Goal: Task Accomplishment & Management: Complete application form

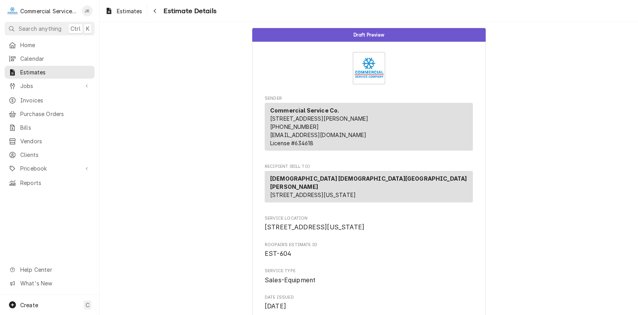
scroll to position [1043, 0]
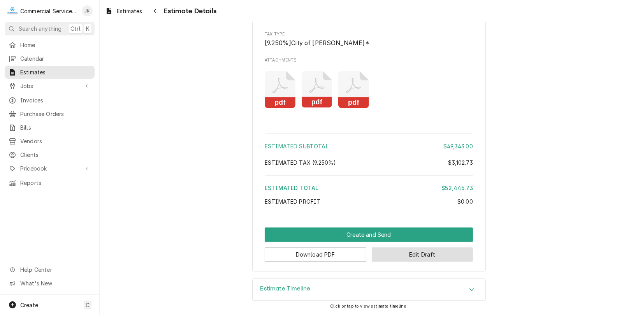
click at [418, 252] on button "Edit Draft" at bounding box center [423, 254] width 102 height 14
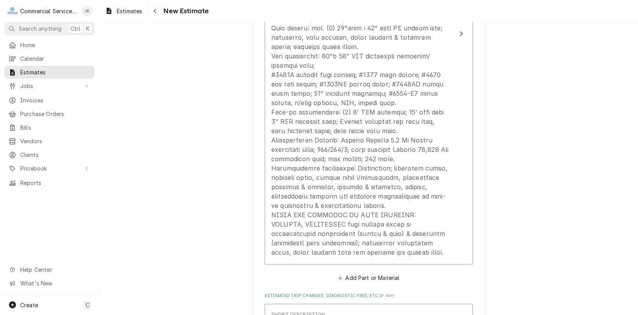
scroll to position [999, 0]
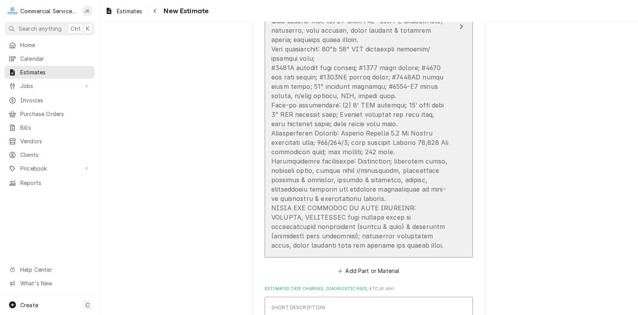
click at [316, 216] on div "Update Line Item" at bounding box center [361, 105] width 179 height 290
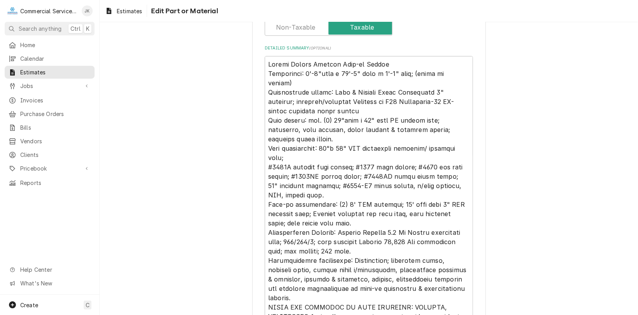
scroll to position [245, 0]
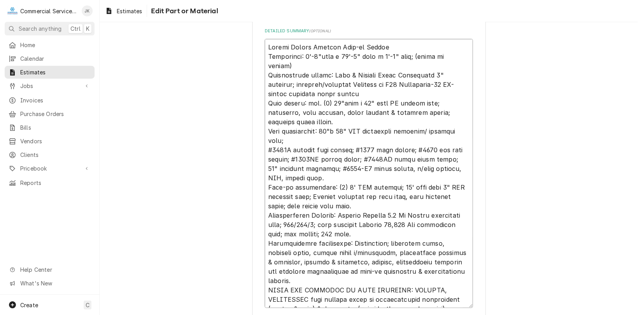
click at [316, 280] on textarea "Detailed Summary ( optional )" at bounding box center [369, 173] width 208 height 269
type textarea "x"
type textarea "Arctic Custom Outdoor Walk-in Cooler Dimensions: 8'-0"wide x 15'-0" long x 8'-0…"
type textarea "x"
type textarea "Arctic Custom Outdoor Walk-in Cooler Dimensions: 8'-0"wide x 15'-0" long x 8'-0…"
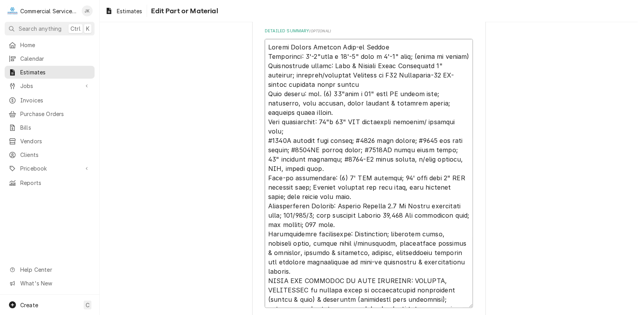
type textarea "x"
type textarea "Arctic Custom Outdoor Walk-in Cooler Dimensions: 8'-0"wide x 15'-0" long x 8'-0…"
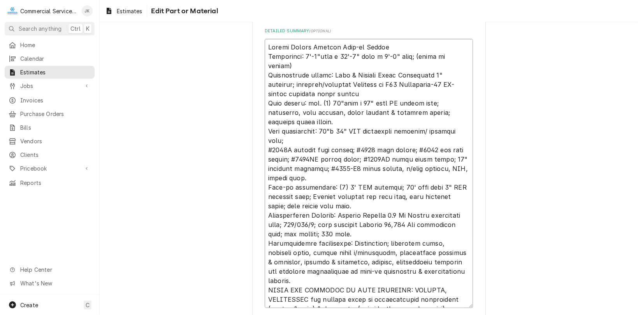
type textarea "x"
type textarea "Arctic Custom Outdoor Walk-in Cooler Dimensions: 8'-0"wide x 15'-0" long x 8'-0…"
click at [440, 291] on textarea "Detailed Summary ( optional )" at bounding box center [369, 173] width 208 height 269
type textarea "x"
type textarea "Arctic Custom Outdoor Walk-in Cooler Dimensions: 8'-0"wide x 15'-0" long x 8'-0…"
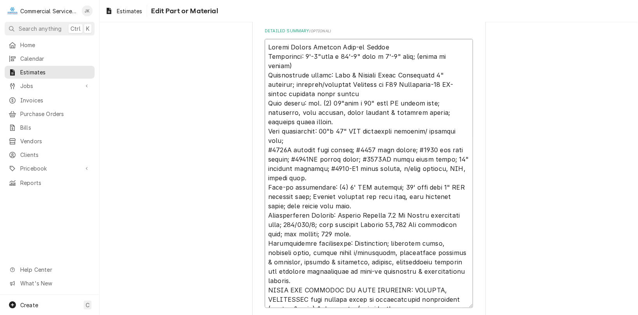
type textarea "x"
type textarea "Arctic Custom Outdoor Walk-in Cooler Dimensions: 8'-0"wide x 15'-0" long x 8'-0…"
type textarea "x"
type textarea "Arctic Custom Outdoor Walk-in Cooler Dimensions: 8'-0"wide x 15'-0" long x 8'-0…"
type textarea "x"
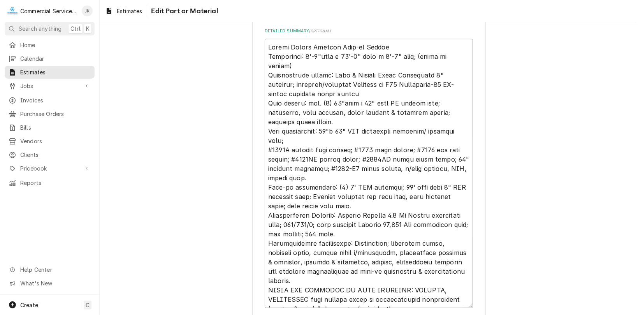
type textarea "Arctic Custom Outdoor Walk-in Cooler Dimensions: 8'-0"wide x 15'-0" long x 8'-0…"
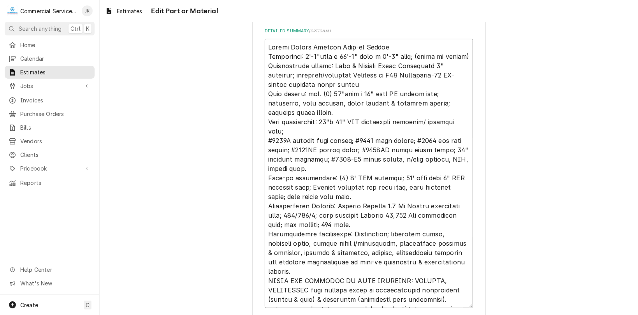
click at [269, 297] on textarea "Detailed Summary ( optional )" at bounding box center [369, 173] width 208 height 269
type textarea "x"
type textarea "Arctic Custom Outdoor Walk-in Cooler Dimensions: 8'-0"wide x 15'-0" long x 8'-0…"
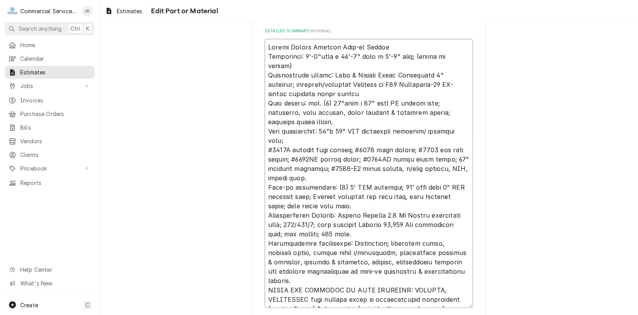
type textarea "x"
type textarea "Arctic Custom Outdoor Walk-in Cooler Dimensions: 8'-0"wide x 15'-0" long x 8'-0…"
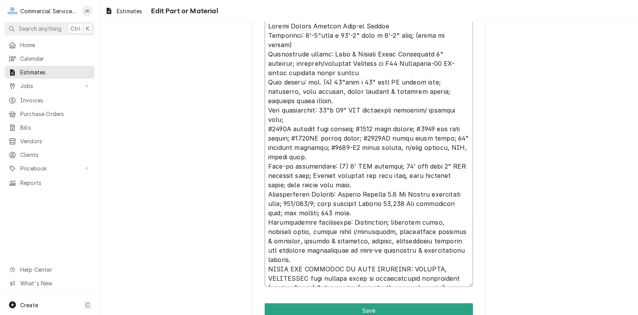
scroll to position [274, 0]
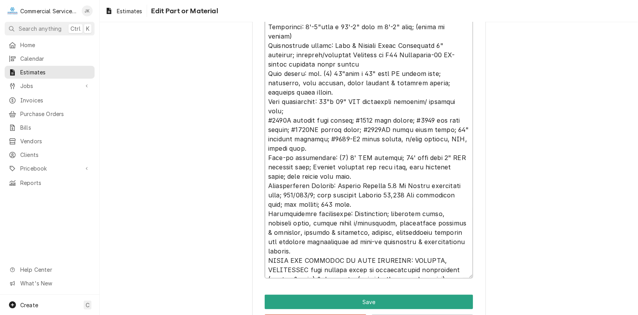
click at [353, 270] on textarea "Detailed Summary ( optional )" at bounding box center [369, 143] width 208 height 269
type textarea "x"
type textarea "Arctic Custom Outdoor Walk-in Cooler Dimensions: 8'-0"wide x 15'-0" long x 8'-0…"
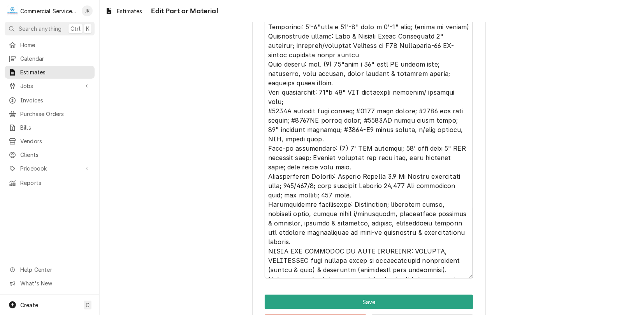
type textarea "x"
type textarea "Arctic Custom Outdoor Walk-in Cooler Dimensions: 8'-0"wide x 15'-0" long x 8'-0…"
type textarea "x"
type textarea "Arctic Custom Outdoor Walk-in Cooler Dimensions: 8'-0"wide x 15'-0" long x 8'-0…"
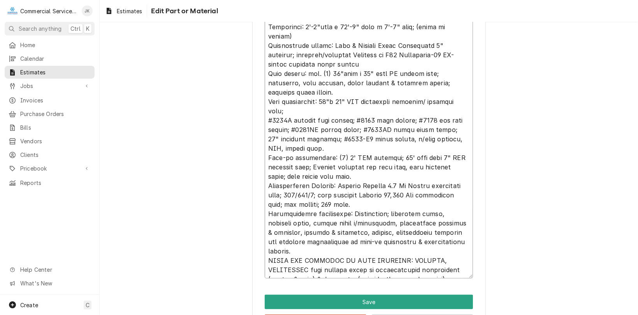
type textarea "x"
type textarea "Arctic Custom Outdoor Walk-in Cooler Dimensions: 8'-0"wide x 15'-0" long x 8'-0…"
type textarea "x"
type textarea "Arctic Custom Outdoor Walk-in Cooler Dimensions: 8'-0"wide x 15'-0" long x 8'-0…"
type textarea "x"
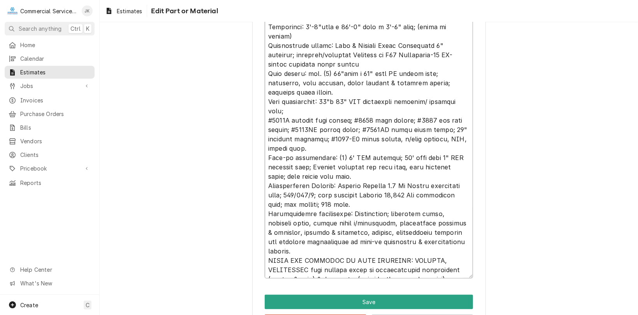
type textarea "Arctic Custom Outdoor Walk-in Cooler Dimensions: 8'-0"wide x 15'-0" long x 8'-0…"
type textarea "x"
type textarea "Arctic Custom Outdoor Walk-in Cooler Dimensions: 8'-0"wide x 15'-0" long x 8'-0…"
type textarea "x"
type textarea "Arctic Custom Outdoor Walk-in Cooler Dimensions: 8'-0"wide x 15'-0" long x 8'-0…"
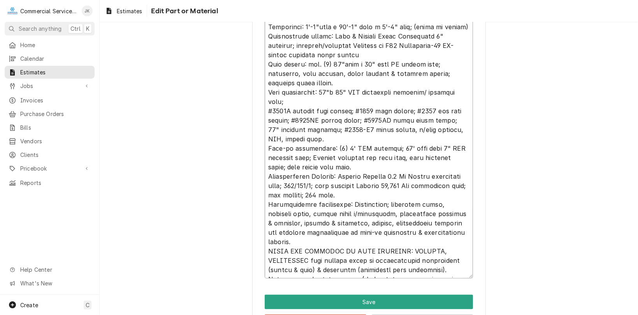
type textarea "x"
type textarea "Arctic Custom Outdoor Walk-in Cooler Dimensions: 8'-0"wide x 15'-0" long x 8'-0…"
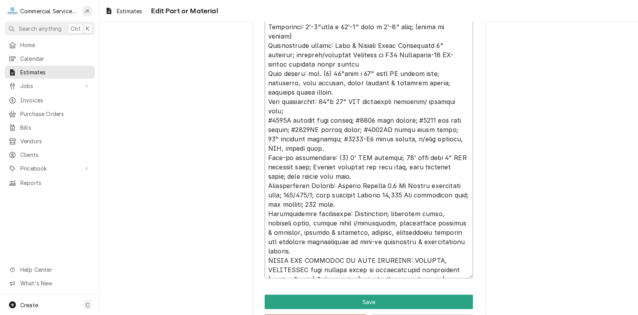
type textarea "x"
type textarea "Arctic Custom Outdoor Walk-in Cooler Dimensions: 8'-0"wide x 15'-0" long x 8'-0…"
type textarea "x"
type textarea "Arctic Custom Outdoor Walk-in Cooler Dimensions: 8'-0"wide x 15'-0" long x 8'-0…"
type textarea "x"
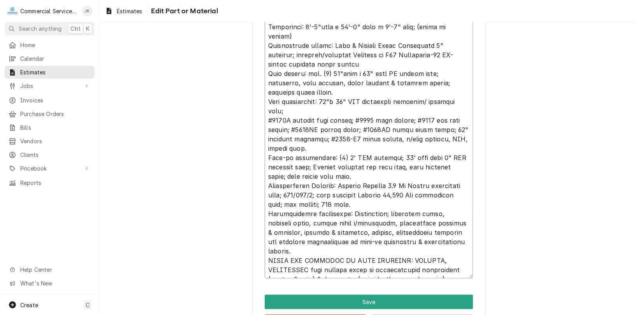
type textarea "Arctic Custom Outdoor Walk-in Cooler Dimensions: 8'-0"wide x 15'-0" long x 8'-0…"
type textarea "x"
type textarea "Arctic Custom Outdoor Walk-in Cooler Dimensions: 8'-0"wide x 15'-0" long x 8'-0…"
type textarea "x"
type textarea "Arctic Custom Outdoor Walk-in Cooler Dimensions: 8'-0"wide x 15'-0" long x 8'-0…"
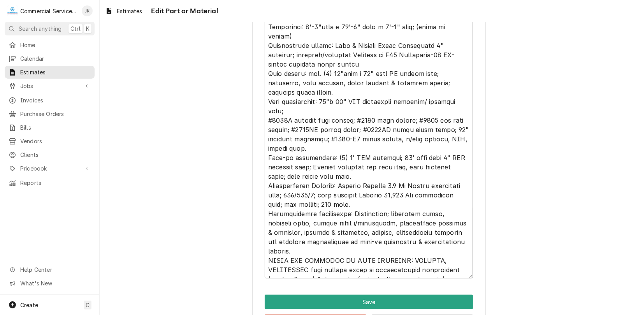
type textarea "x"
type textarea "Arctic Custom Outdoor Walk-in Cooler Dimensions: 8'-0"wide x 15'-0" long x 8'-0…"
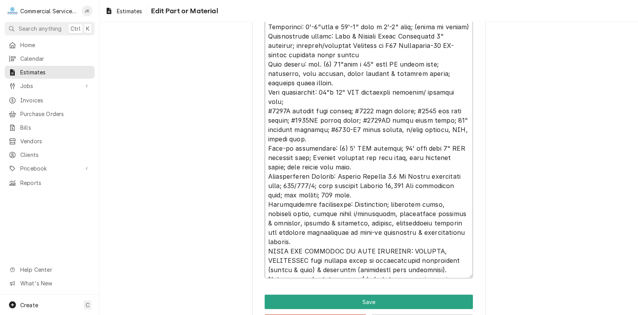
type textarea "x"
type textarea "Arctic Custom Outdoor Walk-in Cooler Dimensions: 8'-0"wide x 15'-0" long x 8'-0…"
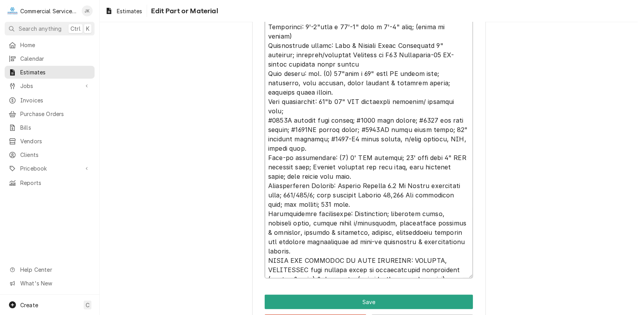
type textarea "x"
type textarea "Arctic Custom Outdoor Walk-in Cooler Dimensions: 8'-0"wide x 15'-0" long x 8'-0…"
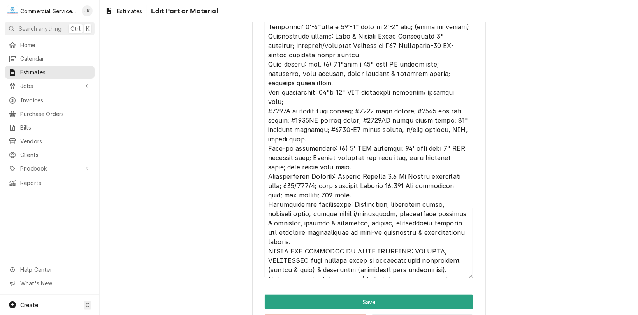
type textarea "x"
type textarea "Arctic Custom Outdoor Walk-in Cooler Dimensions: 8'-0"wide x 15'-0" long x 8'-0…"
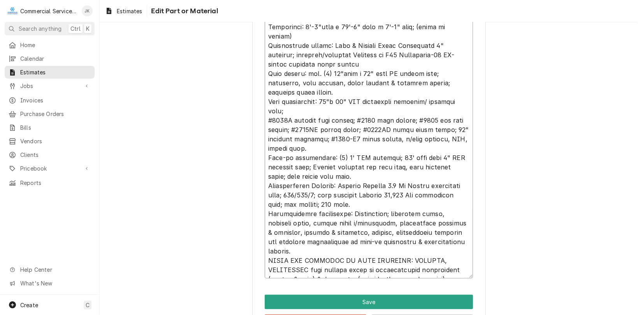
type textarea "x"
type textarea "Arctic Custom Outdoor Walk-in Cooler Dimensions: 8'-0"wide x 15'-0" long x 8'-0…"
type textarea "x"
type textarea "Arctic Custom Outdoor Walk-in Cooler Dimensions: 8'-0"wide x 15'-0" long x 8'-0…"
type textarea "x"
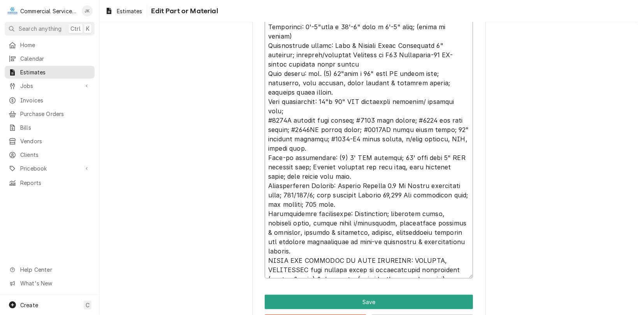
type textarea "Arctic Custom Outdoor Walk-in Cooler Dimensions: 8'-0"wide x 15'-0" long x 8'-0…"
type textarea "x"
type textarea "Arctic Custom Outdoor Walk-in Cooler Dimensions: 8'-0"wide x 15'-0" long x 8'-0…"
type textarea "x"
type textarea "Arctic Custom Outdoor Walk-in Cooler Dimensions: 8'-0"wide x 15'-0" long x 8'-0…"
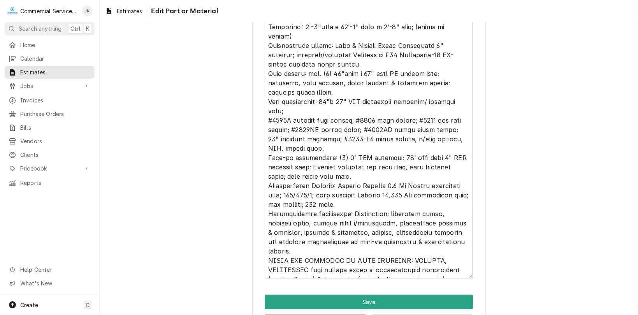
type textarea "x"
type textarea "Arctic Custom Outdoor Walk-in Cooler Dimensions: 8'-0"wide x 15'-0" long x 8'-0…"
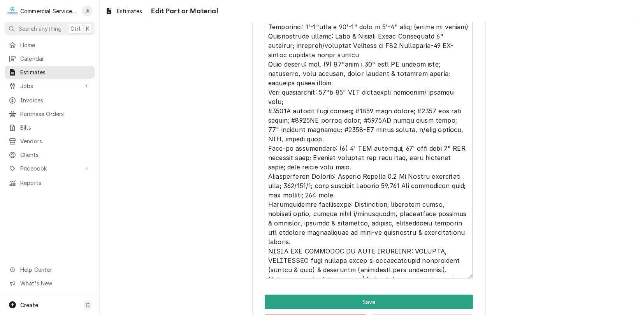
type textarea "x"
type textarea "Arctic Custom Outdoor Walk-in Cooler Dimensions: 8'-0"wide x 15'-0" long x 8'-0…"
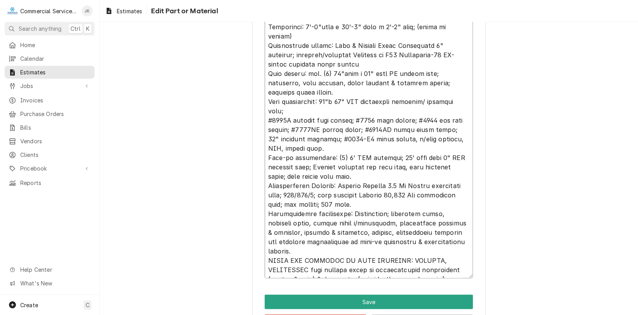
type textarea "x"
type textarea "Arctic Custom Outdoor Walk-in Cooler Dimensions: 8'-0"wide x 15'-0" long x 8'-0…"
type textarea "x"
type textarea "Arctic Custom Outdoor Walk-in Cooler Dimensions: 8'-0"wide x 15'-0" long x 8'-0…"
type textarea "x"
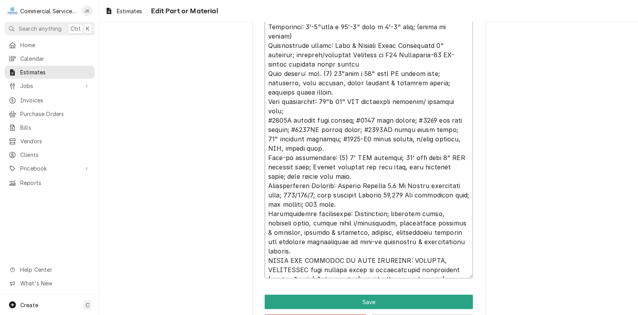
type textarea "Arctic Custom Outdoor Walk-in Cooler Dimensions: 8'-0"wide x 15'-0" long x 8'-0…"
type textarea "x"
type textarea "Arctic Custom Outdoor Walk-in Cooler Dimensions: 8'-0"wide x 15'-0" long x 8'-0…"
type textarea "x"
type textarea "Arctic Custom Outdoor Walk-in Cooler Dimensions: 8'-0"wide x 15'-0" long x 8'-0…"
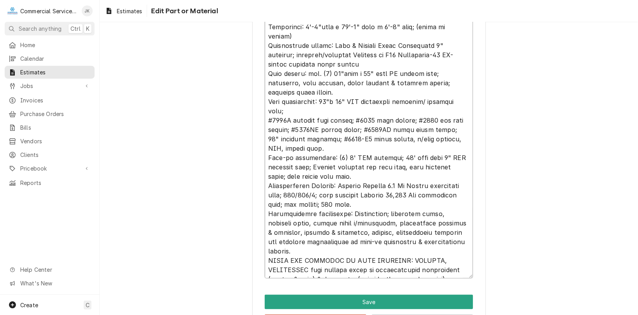
type textarea "x"
type textarea "Arctic Custom Outdoor Walk-in Cooler Dimensions: 8'-0"wide x 15'-0" long x 8'-0…"
click at [383, 270] on textarea "Detailed Summary ( optional )" at bounding box center [369, 143] width 208 height 269
type textarea "x"
type textarea "Arctic Custom Outdoor Walk-in Cooler Dimensions: 8'-0"wide x 15'-0" long x 8'-0…"
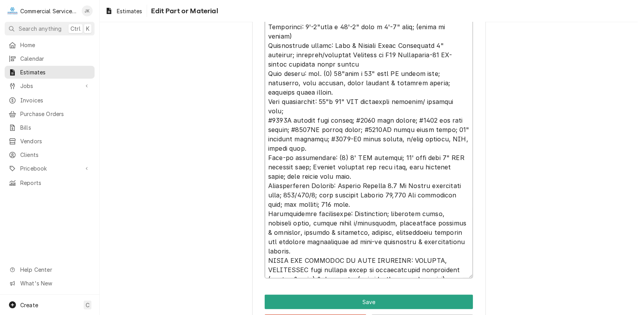
click at [389, 267] on textarea "Detailed Summary ( optional )" at bounding box center [369, 143] width 208 height 269
type textarea "x"
type textarea "Arctic Custom Outdoor Walk-in Cooler Dimensions: 8'-0"wide x 15'-0" long x 8'-0…"
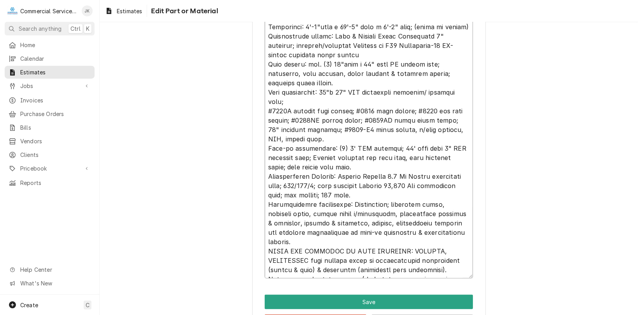
type textarea "x"
type textarea "Arctic Custom Outdoor Walk-in Cooler Dimensions: 8'-0"wide x 15'-0" long x 8'-0…"
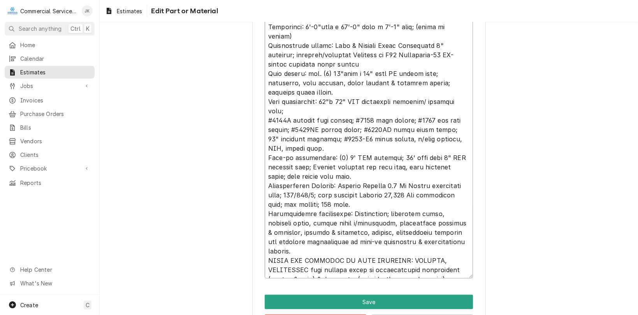
type textarea "x"
type textarea "Arctic Custom Outdoor Walk-in Cooler Dimensions: 8'-0"wide x 15'-0" long x 8'-0…"
type textarea "x"
type textarea "Arctic Custom Outdoor Walk-in Cooler Dimensions: 8'-0"wide x 15'-0" long x 8'-0…"
click at [401, 271] on textarea "Detailed Summary ( optional )" at bounding box center [369, 143] width 208 height 269
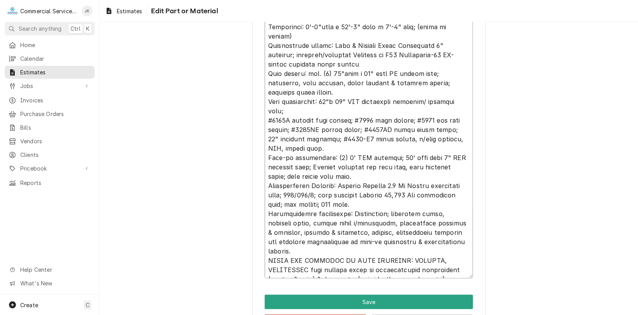
type textarea "x"
type textarea "Arctic Custom Outdoor Walk-in Cooler Dimensions: 8'-0"wide x 15'-0" long x 8'-0…"
type textarea "x"
type textarea "Arctic Custom Outdoor Walk-in Cooler Dimensions: 8'-0"wide x 15'-0" long x 8'-0…"
type textarea "x"
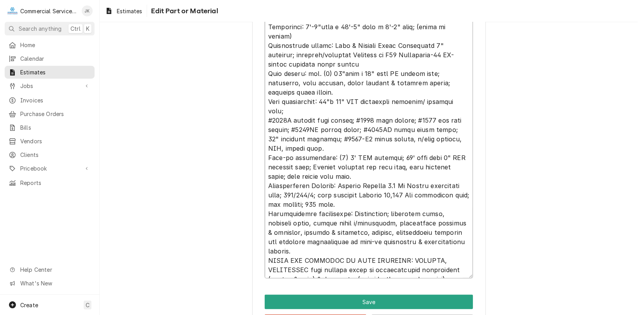
type textarea "Arctic Custom Outdoor Walk-in Cooler Dimensions: 8'-0"wide x 15'-0" long x 8'-0…"
type textarea "x"
type textarea "Arctic Custom Outdoor Walk-in Cooler Dimensions: 8'-0"wide x 15'-0" long x 8'-0…"
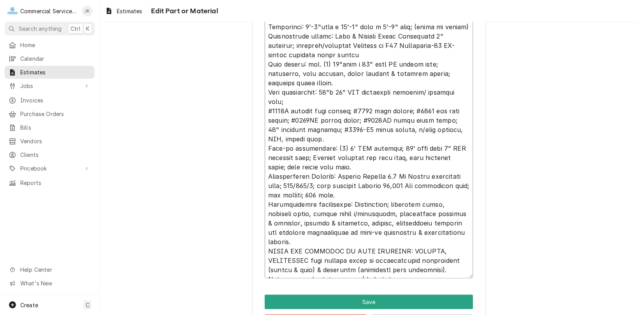
type textarea "x"
type textarea "Arctic Custom Outdoor Walk-in Cooler Dimensions: 8'-0"wide x 15'-0" long x 8'-0…"
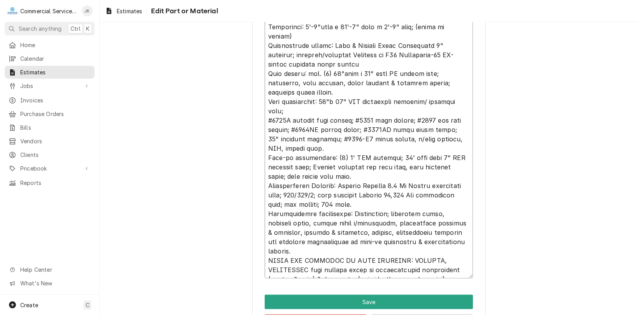
type textarea "x"
type textarea "Arctic Custom Outdoor Walk-in Cooler Dimensions: 8'-0"wide x 15'-0" long x 8'-0…"
type textarea "x"
type textarea "Arctic Custom Outdoor Walk-in Cooler Dimensions: 8'-0"wide x 15'-0" long x 8'-0…"
type textarea "x"
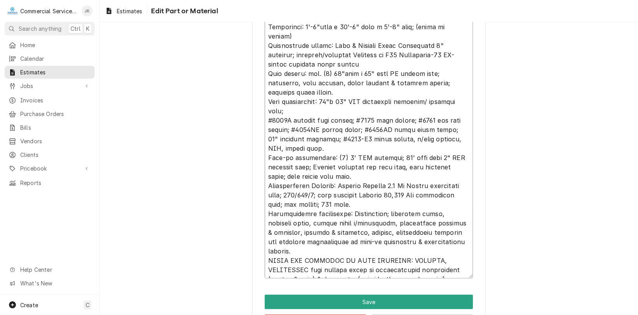
type textarea "Arctic Custom Outdoor Walk-in Cooler Dimensions: 8'-0"wide x 15'-0" long x 8'-0…"
type textarea "x"
type textarea "Arctic Custom Outdoor Walk-in Cooler Dimensions: 8'-0"wide x 15'-0" long x 8'-0…"
type textarea "x"
type textarea "Arctic Custom Outdoor Walk-in Cooler Dimensions: 8'-0"wide x 15'-0" long x 8'-0…"
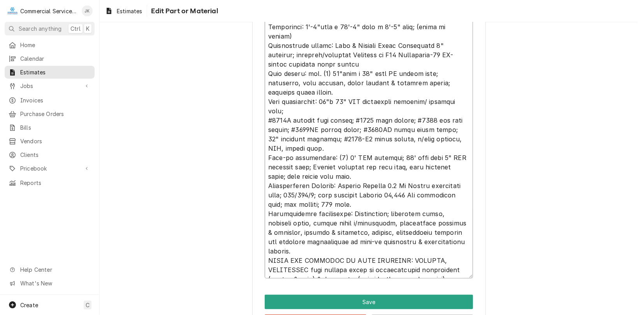
type textarea "x"
type textarea "Arctic Custom Outdoor Walk-in Cooler Dimensions: 8'-0"wide x 15'-0" long x 8'-0…"
type textarea "x"
type textarea "Arctic Custom Outdoor Walk-in Cooler Dimensions: 8'-0"wide x 15'-0" long x 8'-0…"
type textarea "x"
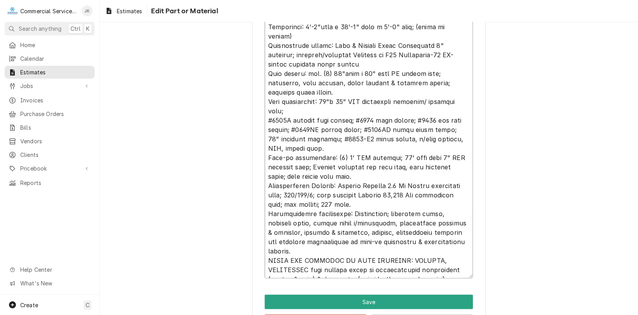
type textarea "Arctic Custom Outdoor Walk-in Cooler Dimensions: 8'-0"wide x 15'-0" long x 8'-0…"
click at [416, 269] on textarea "Detailed Summary ( optional )" at bounding box center [369, 143] width 208 height 269
type textarea "x"
type textarea "Arctic Custom Outdoor Walk-in Cooler Dimensions: 8'-0"wide x 15'-0" long x 8'-0…"
click at [445, 269] on textarea "Detailed Summary ( optional )" at bounding box center [369, 143] width 208 height 269
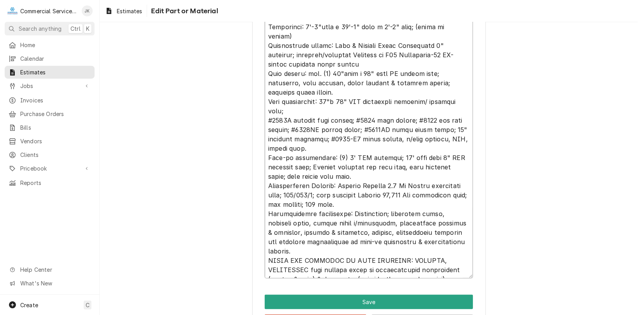
type textarea "x"
type textarea "Arctic Custom Outdoor Walk-in Cooler Dimensions: 8'-0"wide x 15'-0" long x 8'-0…"
click at [446, 270] on textarea "Detailed Summary ( optional )" at bounding box center [369, 143] width 208 height 269
type textarea "x"
type textarea "Arctic Custom Outdoor Walk-in Cooler Dimensions: 8'-0"wide x 15'-0" long x 8'-0…"
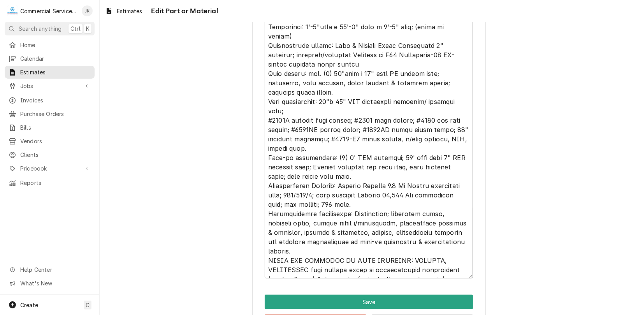
type textarea "x"
type textarea "Arctic Custom Outdoor Walk-in Cooler Dimensions: 8'-0"wide x 15'-0" long x 8'-0…"
type textarea "x"
type textarea "Arctic Custom Outdoor Walk-in Cooler Dimensions: 8'-0"wide x 15'-0" long x 8'-0…"
type textarea "x"
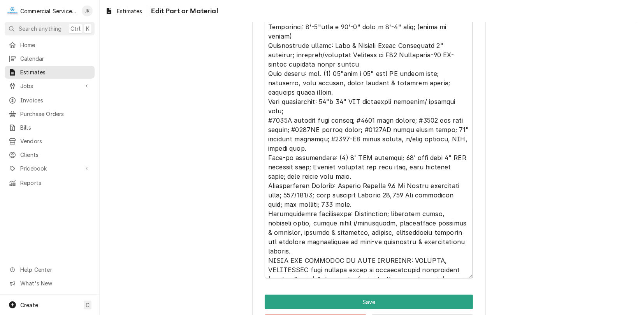
type textarea "Arctic Custom Outdoor Walk-in Cooler Dimensions: 8'-0"wide x 15'-0" long x 8'-0…"
type textarea "x"
type textarea "Arctic Custom Outdoor Walk-in Cooler Dimensions: 8'-0"wide x 15'-0" long x 8'-0…"
type textarea "x"
type textarea "Arctic Custom Outdoor Walk-in Cooler Dimensions: 8'-0"wide x 15'-0" long x 8'-0…"
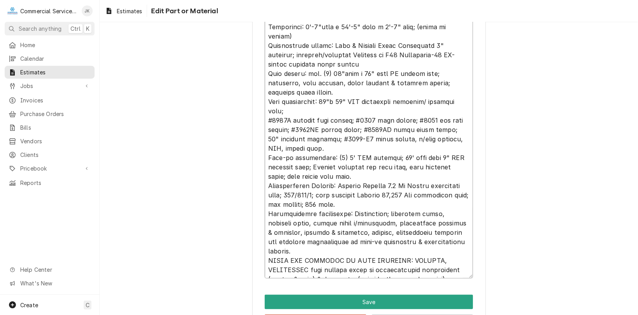
type textarea "x"
type textarea "Arctic Custom Outdoor Walk-in Cooler Dimensions: 8'-0"wide x 15'-0" long x 8'-0…"
type textarea "x"
type textarea "Arctic Custom Outdoor Walk-in Cooler Dimensions: 8'-0"wide x 15'-0" long x 8'-0…"
type textarea "x"
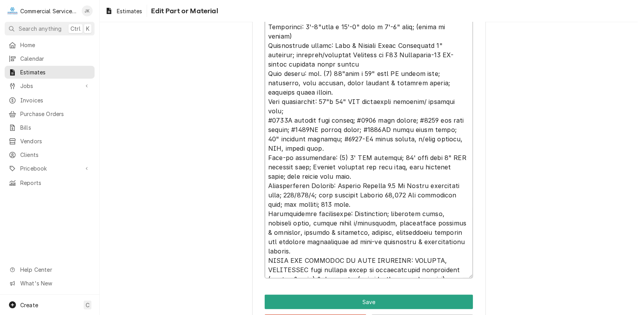
type textarea "Arctic Custom Outdoor Walk-in Cooler Dimensions: 8'-0"wide x 15'-0" long x 8'-0…"
type textarea "x"
type textarea "Arctic Custom Outdoor Walk-in Cooler Dimensions: 8'-0"wide x 15'-0" long x 8'-0…"
type textarea "x"
type textarea "Arctic Custom Outdoor Walk-in Cooler Dimensions: 8'-0"wide x 15'-0" long x 8'-0…"
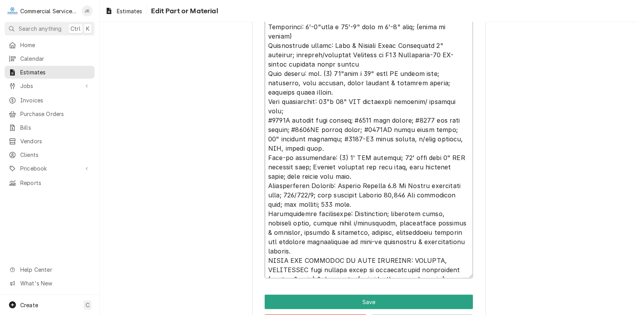
type textarea "x"
type textarea "Arctic Custom Outdoor Walk-in Cooler Dimensions: 8'-0"wide x 15'-0" long x 8'-0…"
type textarea "x"
type textarea "Arctic Custom Outdoor Walk-in Cooler Dimensions: 8'-0"wide x 15'-0" long x 8'-0…"
type textarea "x"
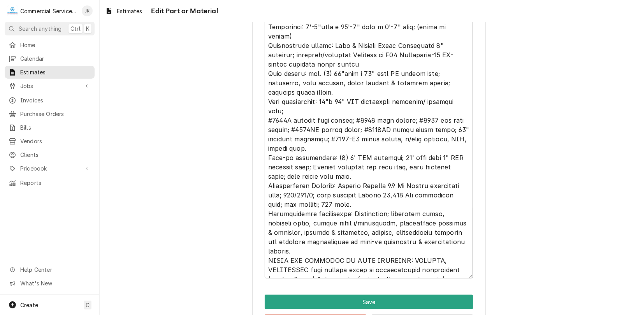
type textarea "Arctic Custom Outdoor Walk-in Cooler Dimensions: 8'-0"wide x 15'-0" long x 8'-0…"
type textarea "x"
type textarea "Arctic Custom Outdoor Walk-in Cooler Dimensions: 8'-0"wide x 15'-0" long x 8'-0…"
type textarea "x"
type textarea "Arctic Custom Outdoor Walk-in Cooler Dimensions: 8'-0"wide x 15'-0" long x 8'-0…"
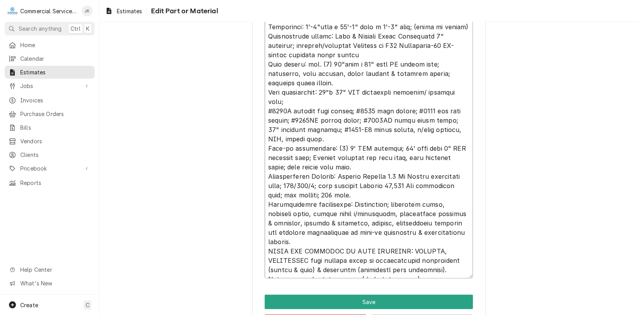
type textarea "x"
type textarea "Arctic Custom Outdoor Walk-in Cooler Dimensions: 8'-0"wide x 15'-0" long x 8'-0…"
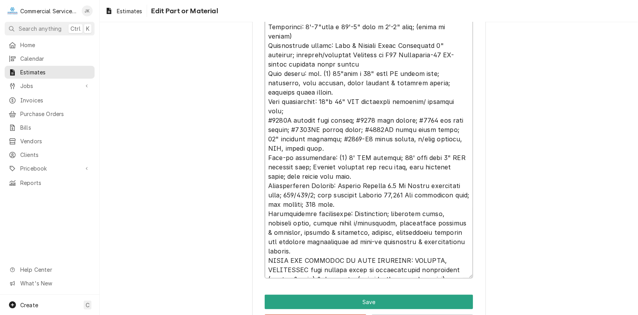
type textarea "x"
type textarea "Arctic Custom Outdoor Walk-in Cooler Dimensions: 8'-0"wide x 15'-0" long x 8'-0…"
type textarea "x"
type textarea "Arctic Custom Outdoor Walk-in Cooler Dimensions: 8'-0"wide x 15'-0" long x 8'-0…"
type textarea "x"
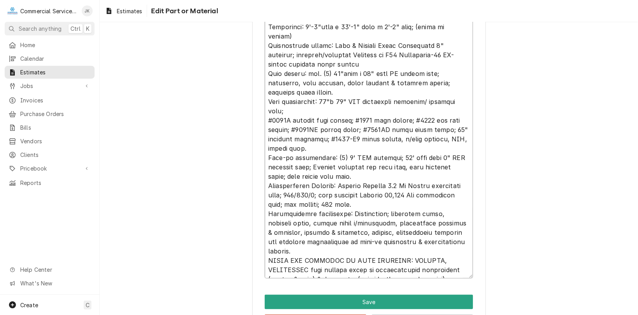
type textarea "Arctic Custom Outdoor Walk-in Cooler Dimensions: 8'-0"wide x 15'-0" long x 8'-0…"
type textarea "x"
type textarea "Arctic Custom Outdoor Walk-in Cooler Dimensions: 8'-0"wide x 15'-0" long x 8'-0…"
type textarea "x"
type textarea "Arctic Custom Outdoor Walk-in Cooler Dimensions: 8'-0"wide x 15'-0" long x 8'-0…"
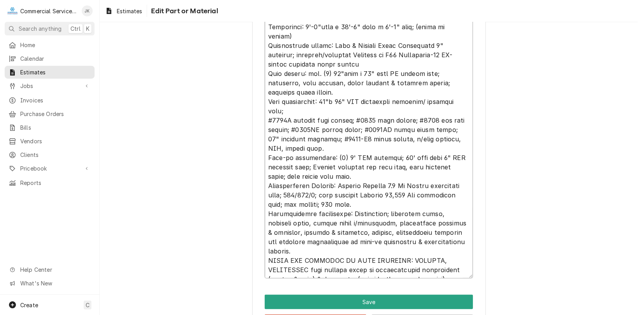
type textarea "x"
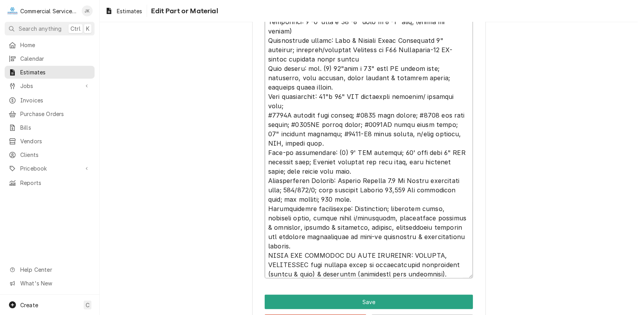
scroll to position [9, 0]
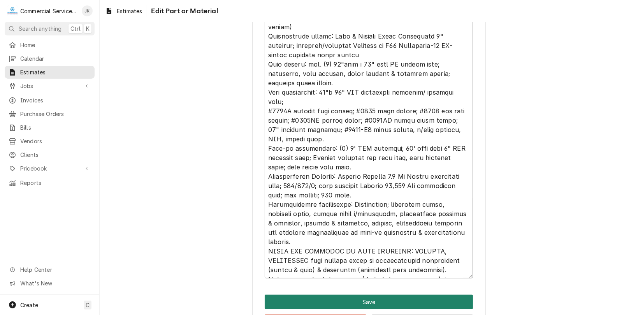
type textarea "Arctic Custom Outdoor Walk-in Cooler Dimensions: 8'-0"wide x 15'-0" long x 8'-0…"
click at [365, 300] on button "Save" at bounding box center [369, 302] width 208 height 14
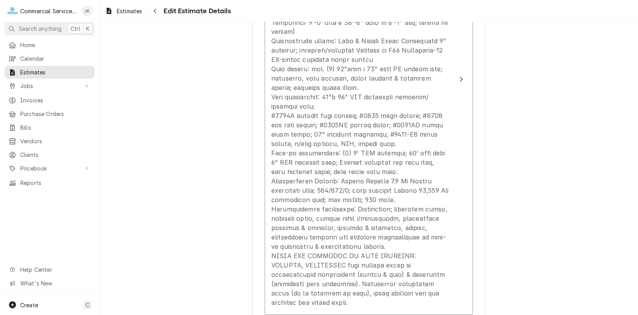
scroll to position [956, 0]
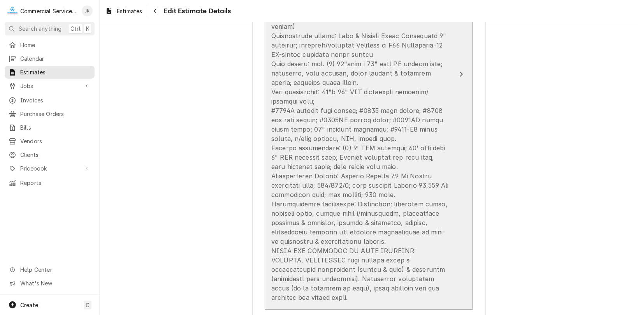
click at [316, 110] on div "Update Line Item" at bounding box center [361, 153] width 179 height 299
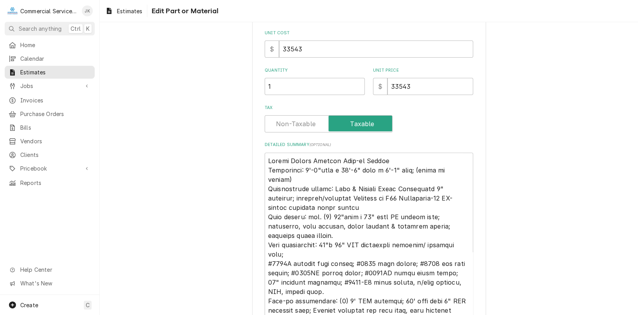
scroll to position [146, 0]
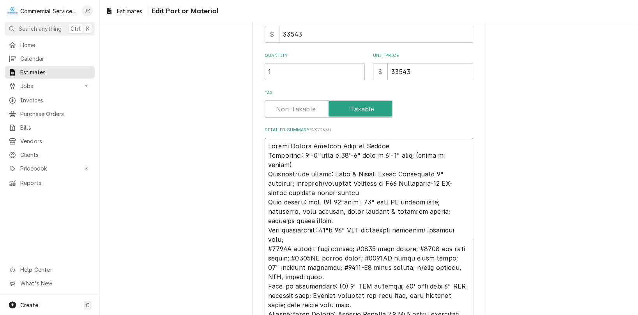
click at [313, 239] on textarea "Detailed Summary ( optional )" at bounding box center [369, 272] width 208 height 269
type textarea "x"
type textarea "Arctic Custom Outdoor Walk-in Cooler Dimensions: 8'-0"wide x 15'-0" long x 8'-0…"
type textarea "x"
type textarea "Arctic Custom Outdoor Walk-in Cooler Dimensions: 8'-0"wide x 15'-0" long x 8'-0…"
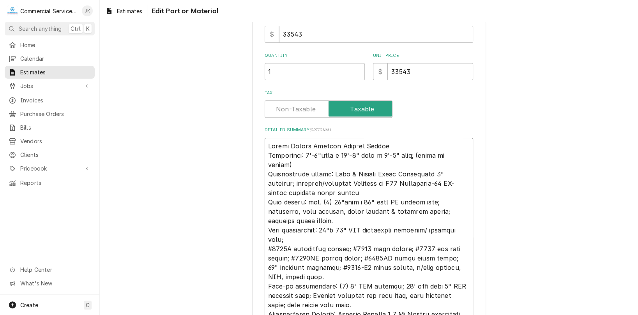
type textarea "x"
type textarea "Arctic Custom Outdoor Walk-in Cooler Dimensions: 8'-0"wide x 15'-0" long x 8'-0…"
type textarea "x"
type textarea "Arctic Custom Outdoor Walk-in Cooler Dimensions: 8'-0"wide x 15'-0" long x 8'-0…"
type textarea "x"
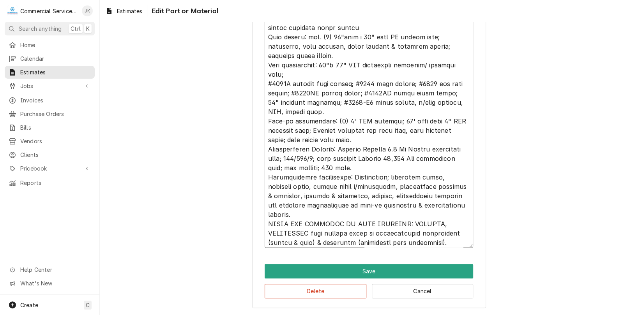
scroll to position [9, 0]
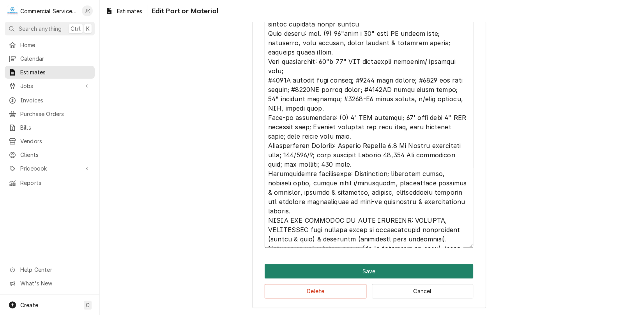
type textarea "Arctic Custom Outdoor Walk-in Cooler Dimensions: 8'-0"wide x 15'-0" long x 8'-0…"
click at [371, 272] on button "Save" at bounding box center [369, 271] width 208 height 14
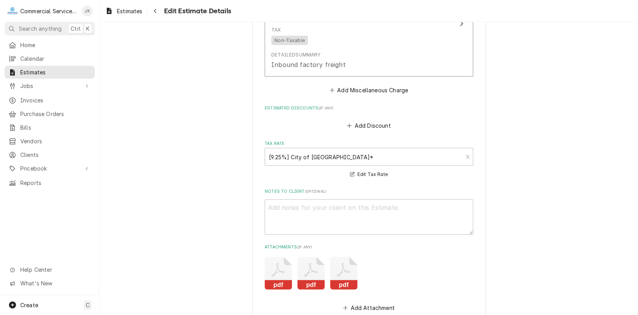
scroll to position [1319, 0]
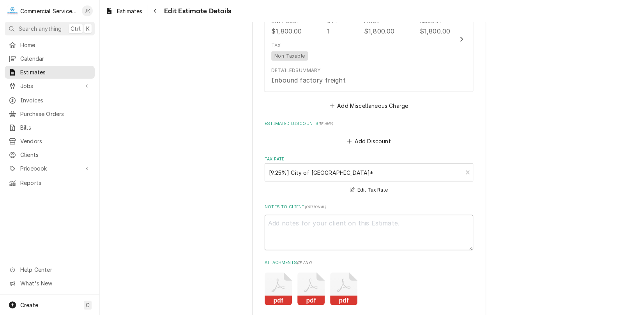
click at [277, 215] on textarea "Notes to Client ( optional )" at bounding box center [369, 232] width 208 height 35
type textarea "x"
type textarea "*"
type textarea "x"
type textarea "**"
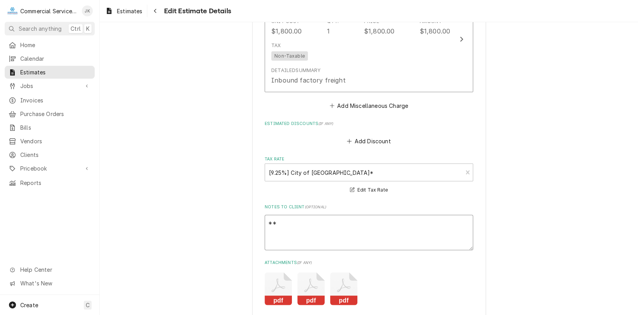
type textarea "x"
type textarea "***"
type textarea "x"
type textarea "****"
type textarea "x"
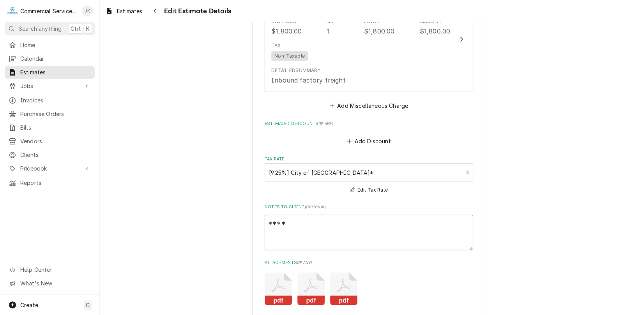
type textarea "****I"
type textarea "x"
type textarea "****Im"
type textarea "x"
type textarea "****Imp"
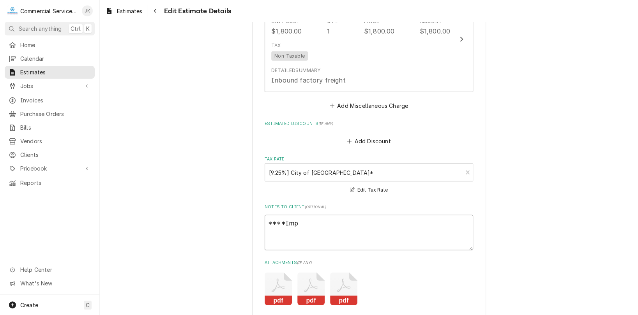
type textarea "x"
type textarea "****Impo"
type textarea "x"
type textarea "****Impor"
type textarea "x"
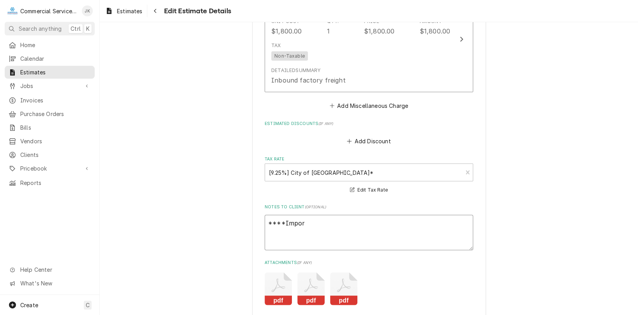
type textarea "****Import"
type textarea "x"
type textarea "****Importa"
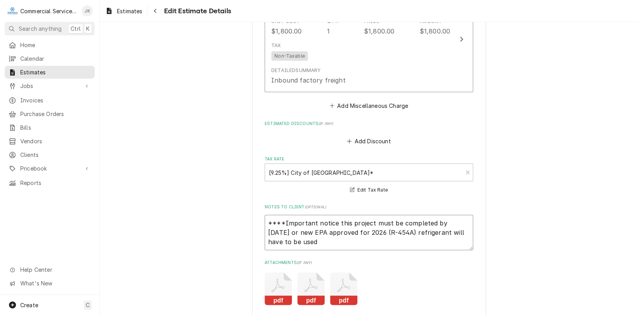
click at [299, 222] on textarea "****Important notice this project must be completed by 12/31/2025 or new EPA ap…" at bounding box center [369, 232] width 208 height 35
click at [393, 233] on textarea "****Important notice this project must be completed by 12/31/2025 (unit actuall…" at bounding box center [369, 232] width 208 height 35
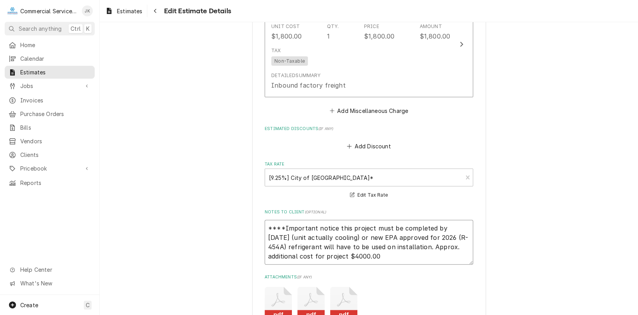
scroll to position [1580, 0]
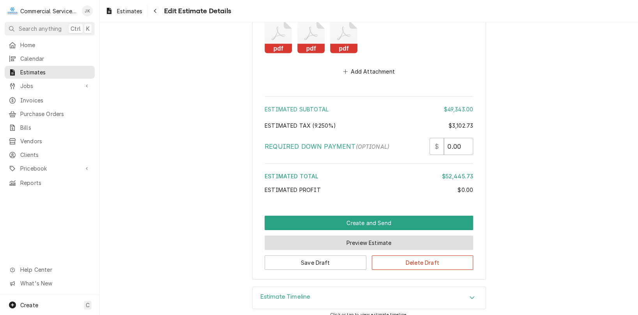
click at [344, 236] on button "Preview Estimate" at bounding box center [369, 243] width 208 height 14
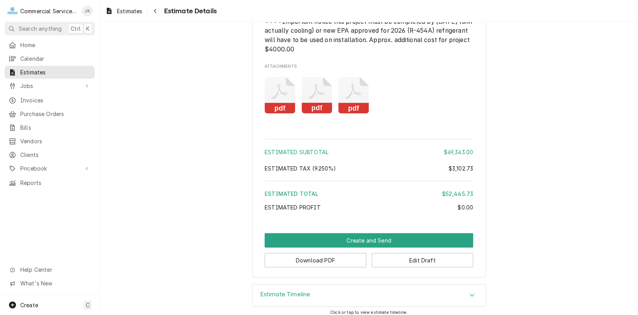
scroll to position [1097, 0]
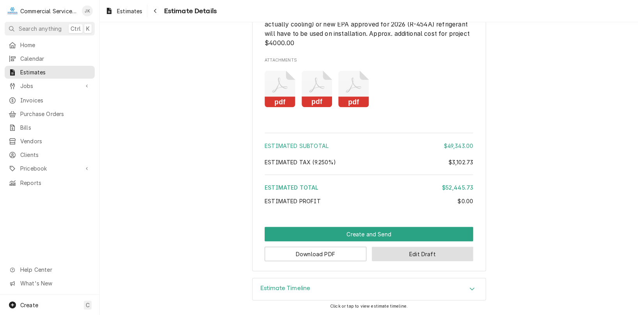
click at [410, 256] on button "Edit Draft" at bounding box center [423, 254] width 102 height 14
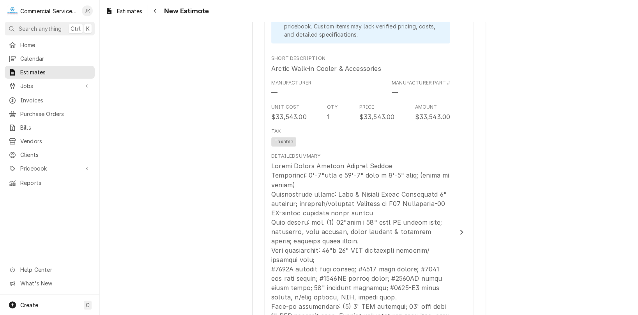
scroll to position [774, 0]
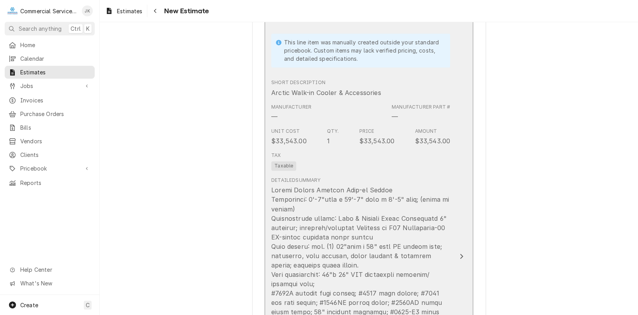
click at [319, 144] on div "Unit Cost $33,543.00 Qty. 1 Price $33,543.00 Amount $33,543.00" at bounding box center [360, 137] width 179 height 24
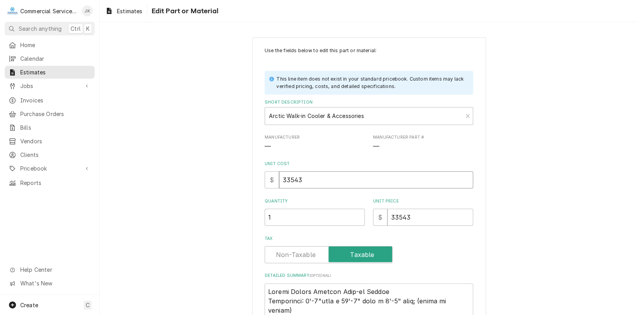
click at [308, 179] on input "33543" at bounding box center [376, 179] width 194 height 17
type textarea "x"
type input "3354"
type textarea "x"
type input "335"
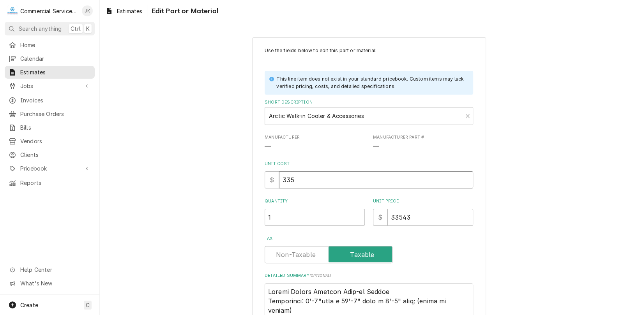
type textarea "x"
type input "33"
type textarea "x"
type input "3"
type textarea "x"
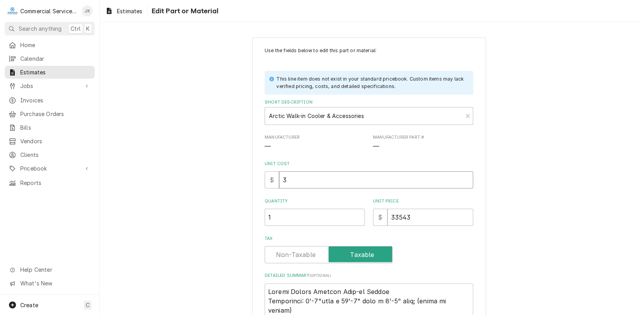
type input "37"
type textarea "x"
type input "376"
type textarea "x"
type input "3760"
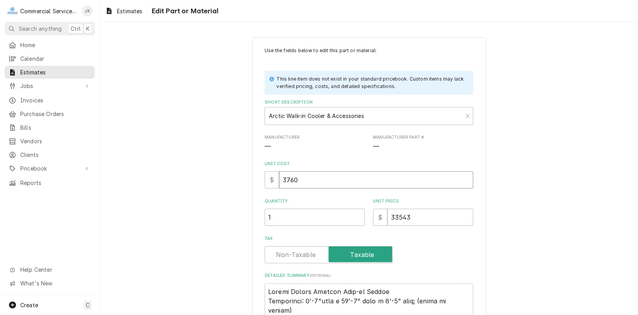
type textarea "x"
type input "37600"
type textarea "x"
type input "37600.0"
type textarea "x"
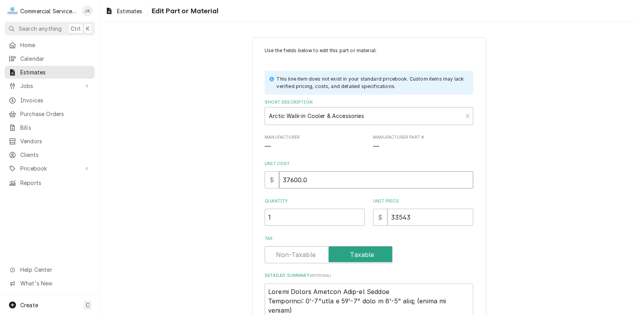
type input "37600.00"
type textarea "x"
type input "37600.00"
click at [414, 217] on input "33543" at bounding box center [430, 217] width 86 height 17
type textarea "x"
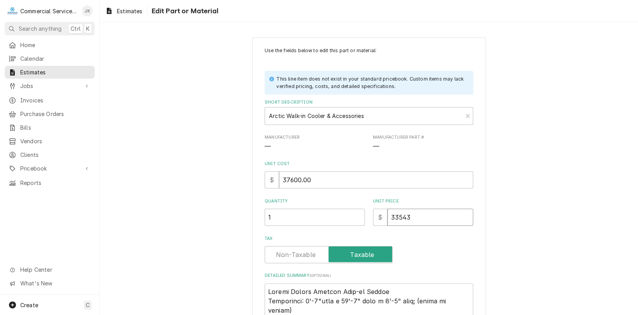
type input "3354"
type textarea "x"
type input "335"
type textarea "x"
type input "33"
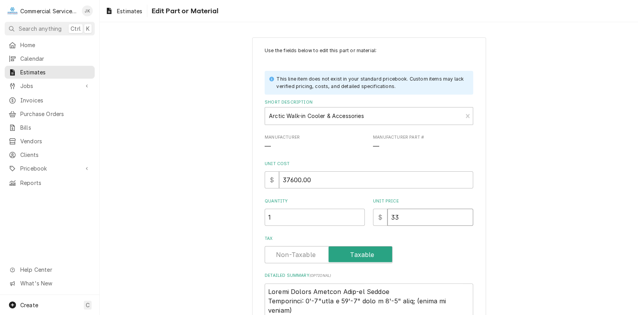
type textarea "x"
type input "3"
type textarea "x"
type input "37"
type textarea "x"
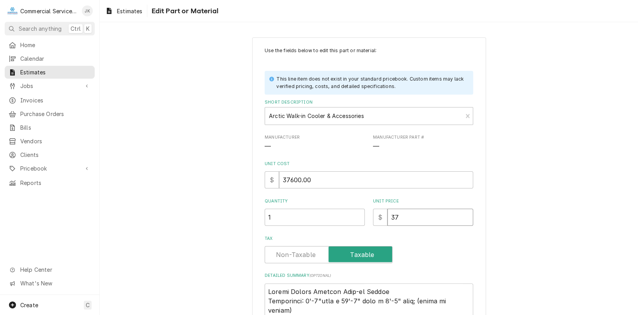
type input "376"
type textarea "x"
type input "3760"
type textarea "x"
type input "37600"
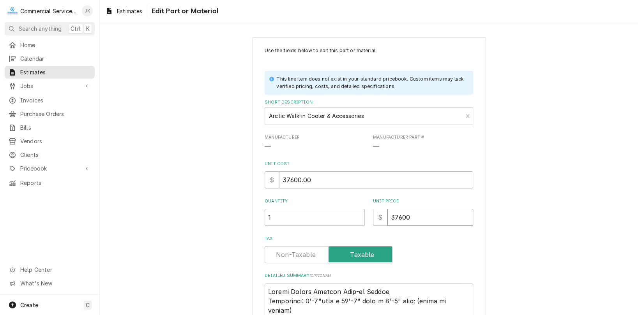
type textarea "x"
type input "37600.0"
type textarea "x"
type input "37600.00"
type textarea "x"
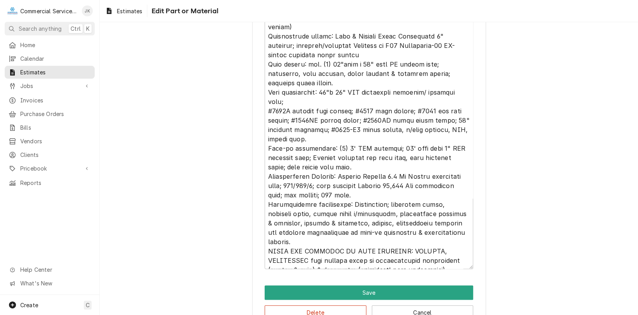
scroll to position [305, 0]
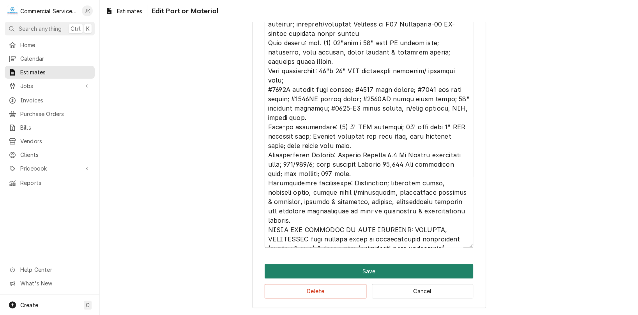
type input "37600.00"
click at [358, 270] on button "Save" at bounding box center [369, 271] width 208 height 14
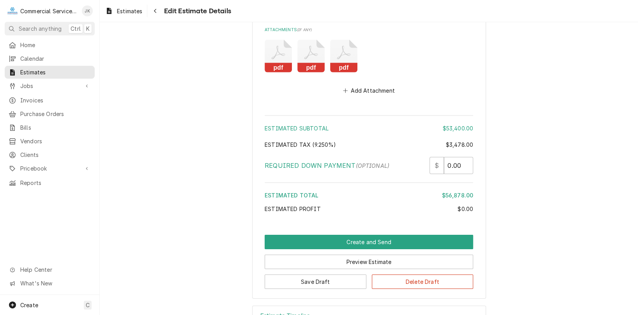
scroll to position [1566, 0]
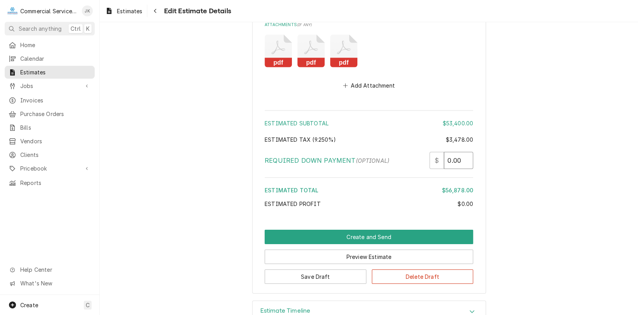
click at [446, 152] on input "0.00" at bounding box center [458, 160] width 29 height 17
type textarea "x"
type input "20.00"
type textarea "x"
type input "280.00"
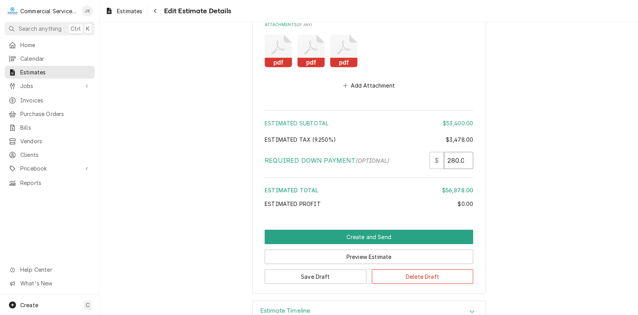
type textarea "x"
type input "2840.00"
type textarea "x"
type input "28430.00"
type textarea "x"
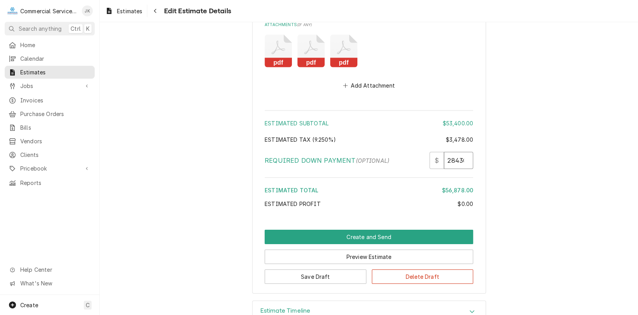
type input "284390.00"
type textarea "x"
type input "2843900.00"
type textarea "x"
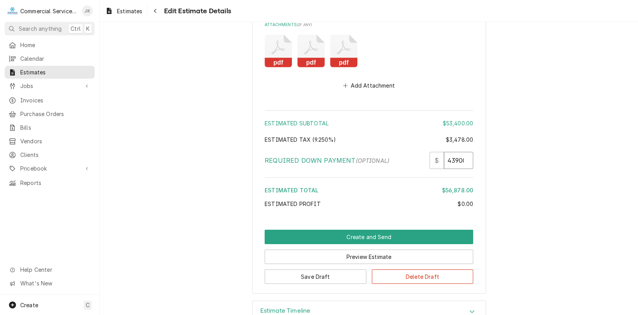
type input "28439000.00"
type textarea "x"
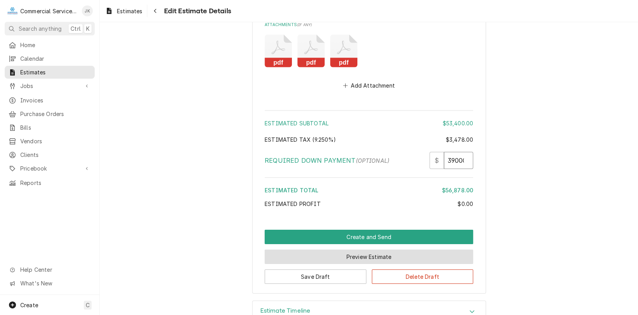
type input "28439000.00"
click at [350, 250] on button "Preview Estimate" at bounding box center [369, 257] width 208 height 14
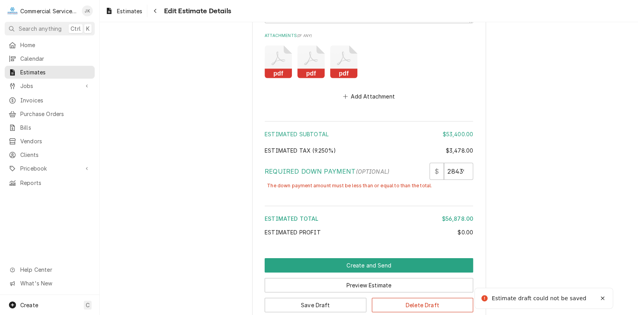
scroll to position [1566, 0]
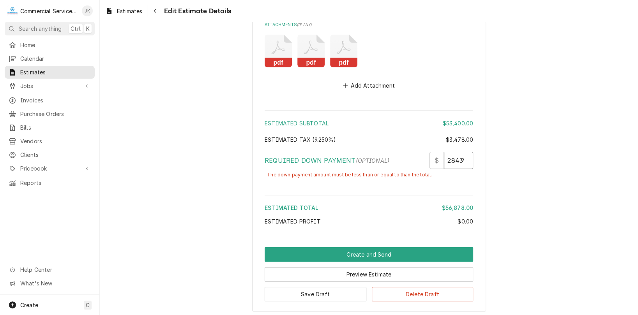
click at [460, 152] on input "28439000.00" at bounding box center [458, 160] width 29 height 17
type textarea "x"
type input "2849000.00"
type textarea "x"
type input "289000.00"
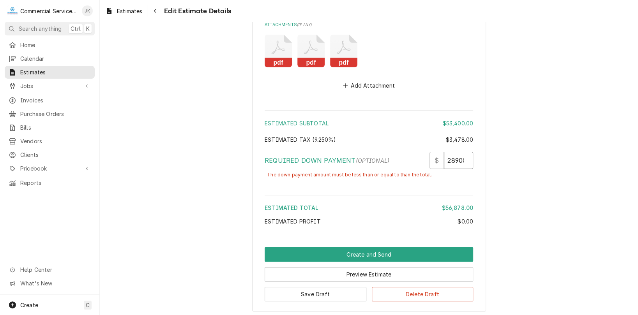
type textarea "x"
type input "29000.00"
type textarea "x"
type input "9000.00"
type textarea "x"
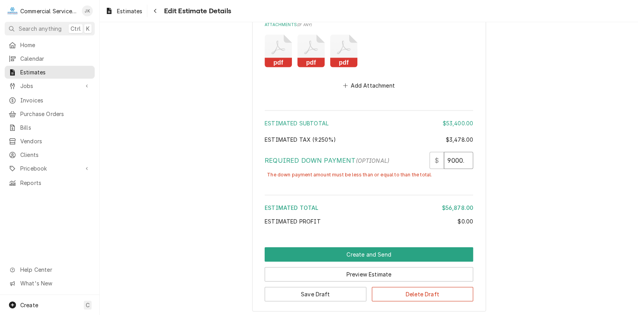
type input "9000.5"
click at [462, 152] on input "9000.5" at bounding box center [458, 160] width 29 height 17
click at [460, 152] on input "9000.5" at bounding box center [458, 160] width 29 height 17
type textarea "x"
type input "900.5"
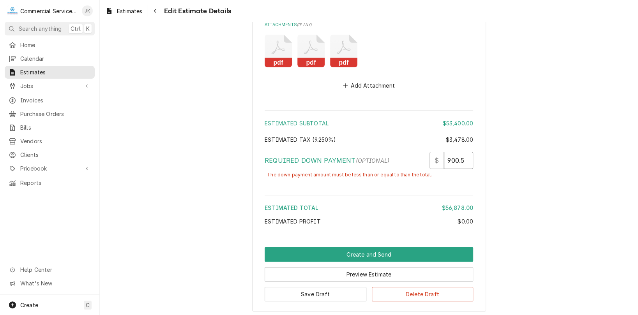
type textarea "x"
type input "90.5"
type textarea "x"
type input "9.5"
type textarea "x"
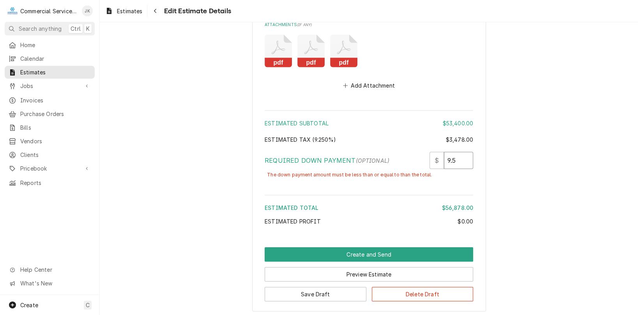
type input ".5"
click at [452, 152] on input ".5" at bounding box center [458, 160] width 29 height 17
type textarea "x"
type input "2"
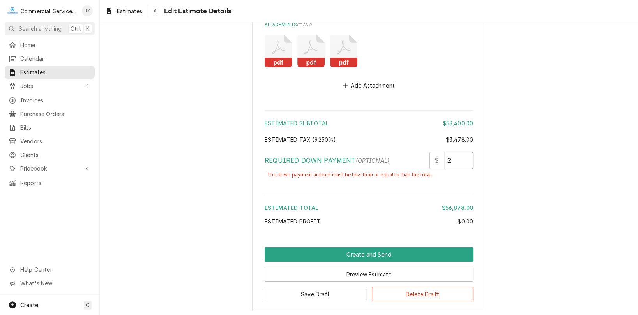
type textarea "x"
type input "28"
type textarea "x"
type input "284"
type textarea "x"
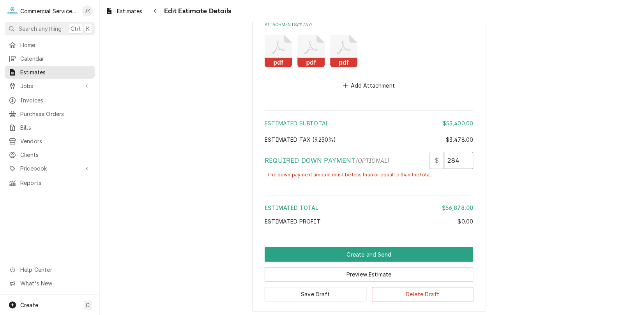
type input "2843"
type textarea "x"
type input "28439"
type textarea "x"
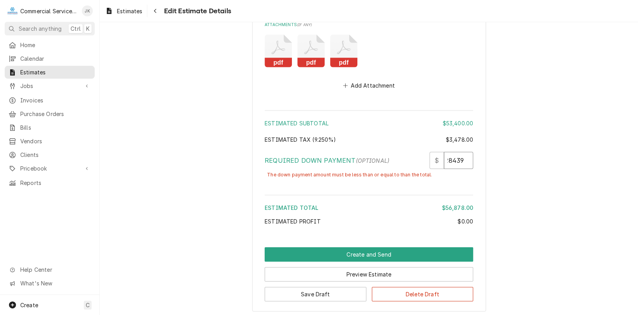
type input "28439.0"
type textarea "x"
type input "28439.00"
type textarea "x"
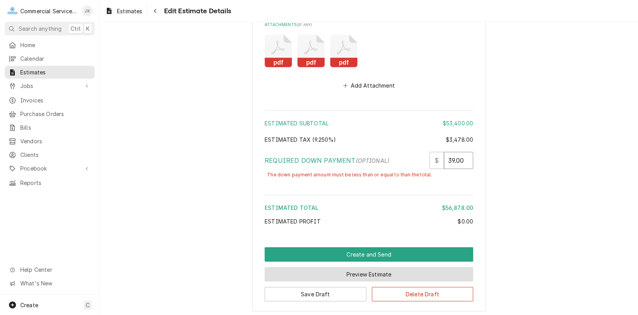
type input "28439.00"
click at [340, 267] on button "Preview Estimate" at bounding box center [369, 274] width 208 height 14
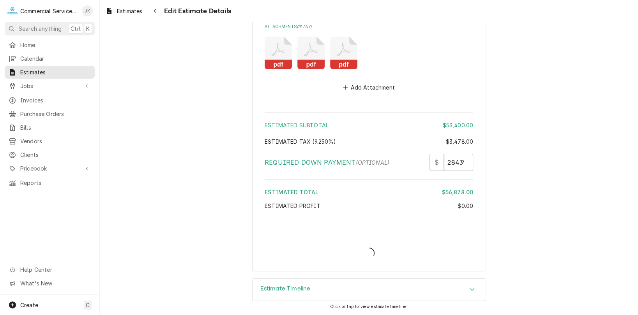
scroll to position [1555, 0]
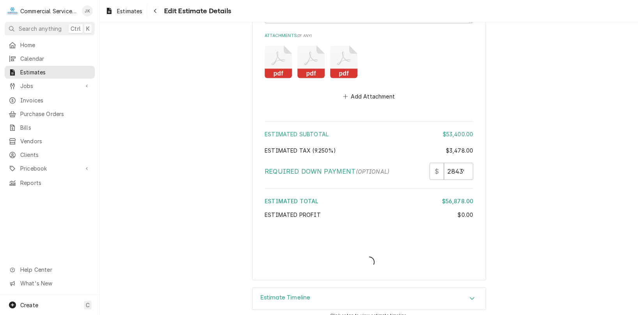
type textarea "x"
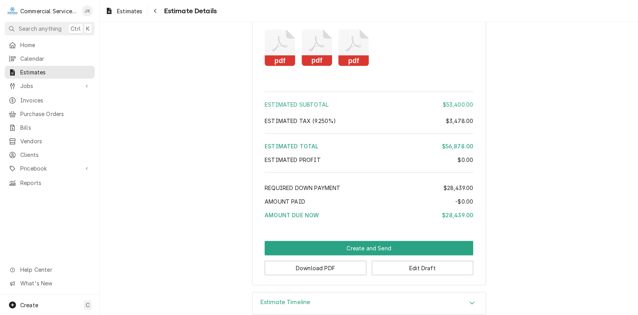
scroll to position [1178, 0]
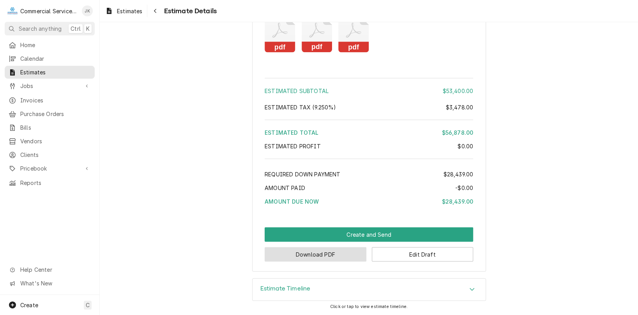
click at [312, 254] on button "Download PDF" at bounding box center [316, 254] width 102 height 14
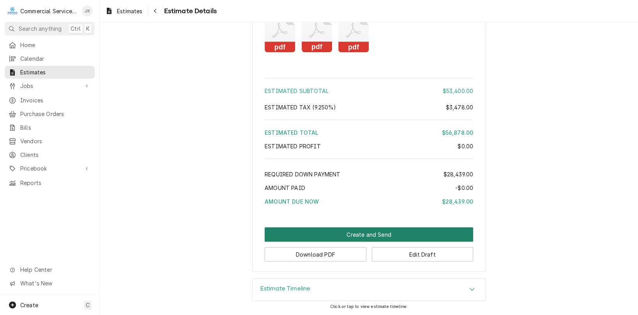
click at [355, 235] on button "Create and Send" at bounding box center [369, 235] width 208 height 14
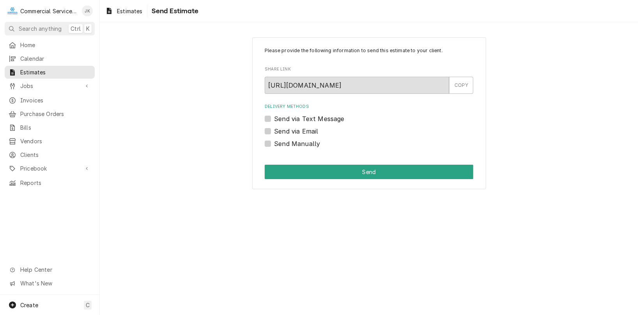
click at [552, 142] on div "Please provide the following information to send this estimate to your client. …" at bounding box center [369, 113] width 538 height 166
